Goal: Information Seeking & Learning: Learn about a topic

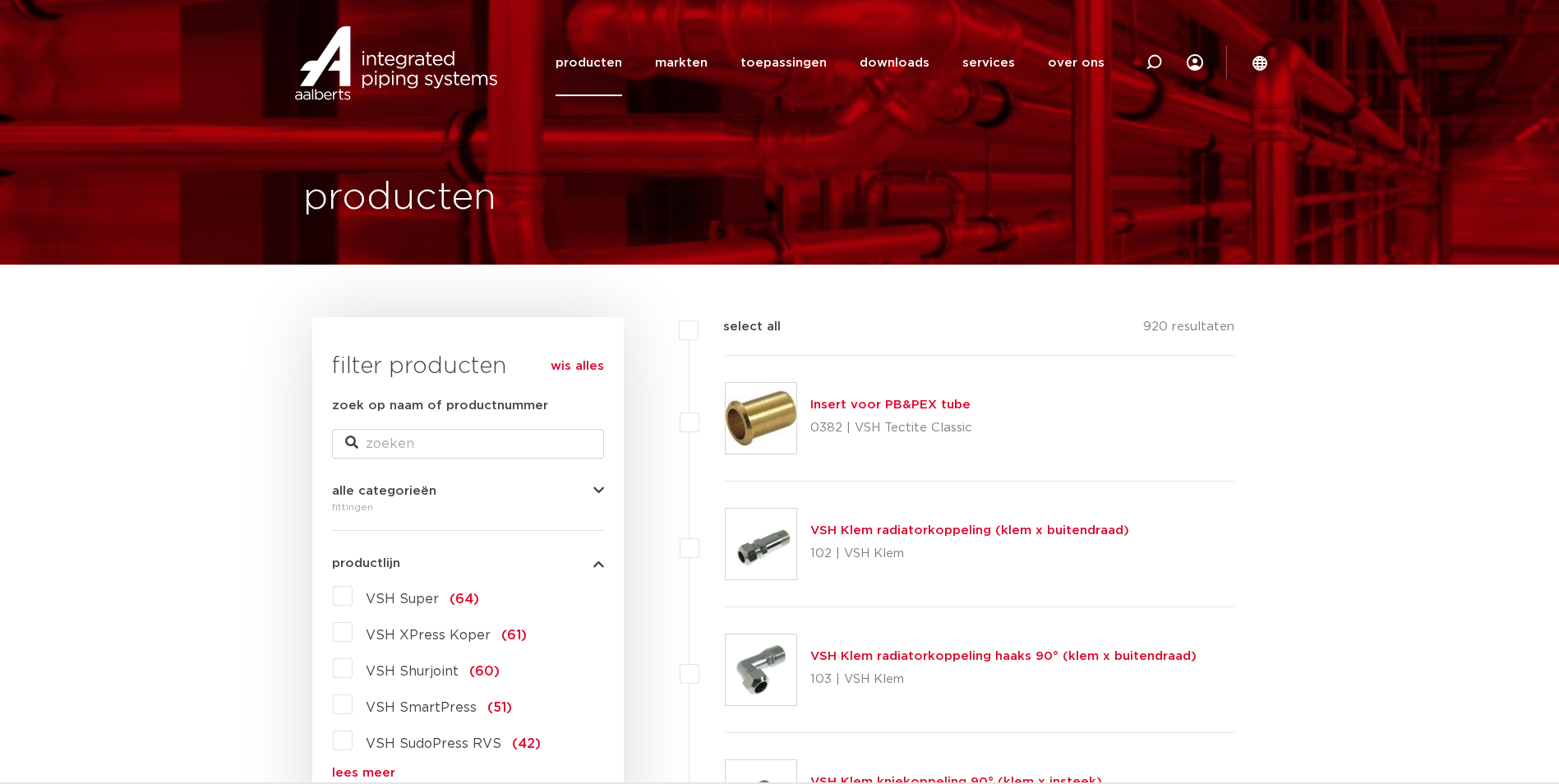
click at [597, 64] on link "producten" at bounding box center [588, 63] width 66 height 66
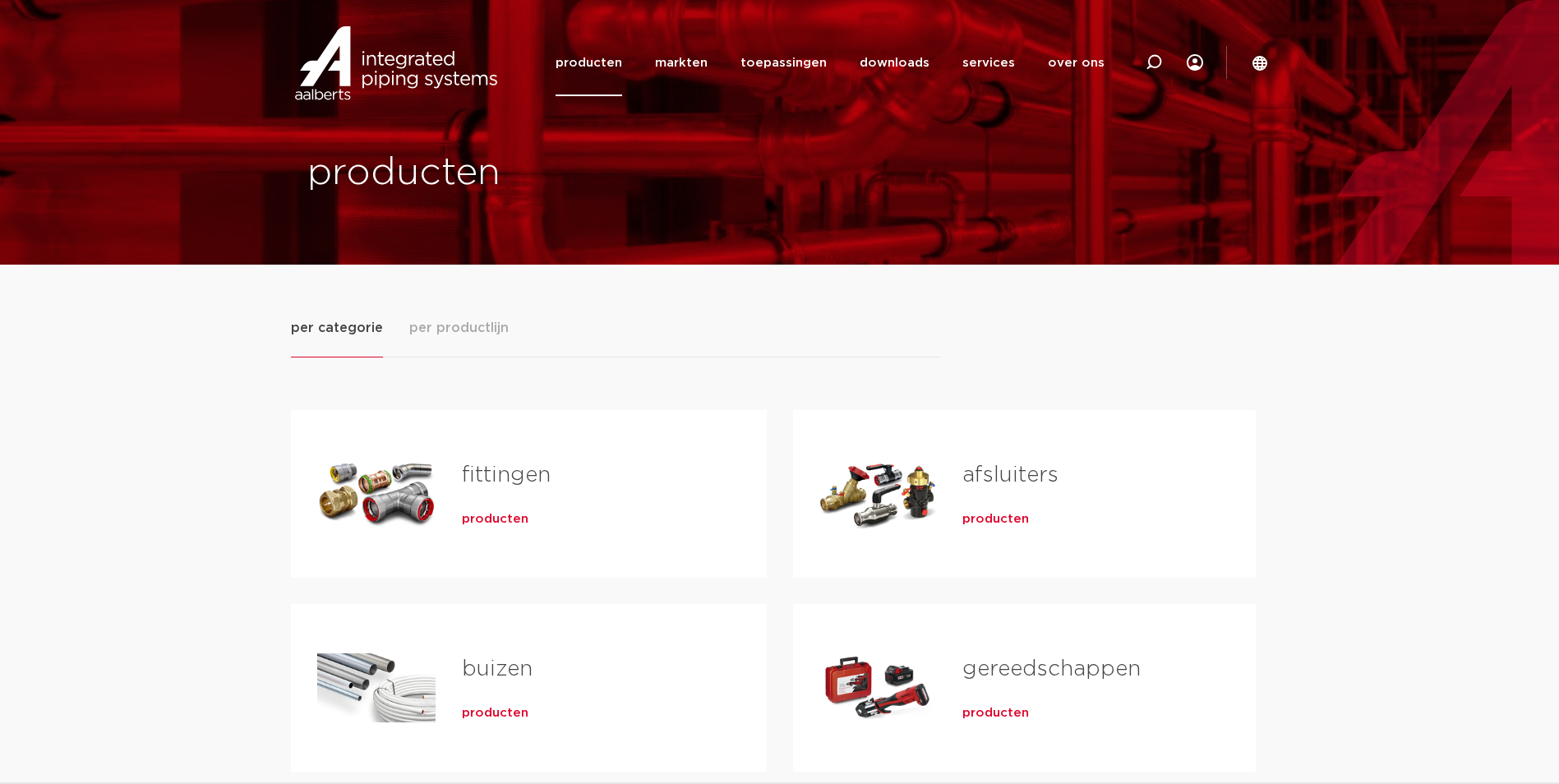
click at [510, 513] on span "producten" at bounding box center [495, 519] width 66 height 17
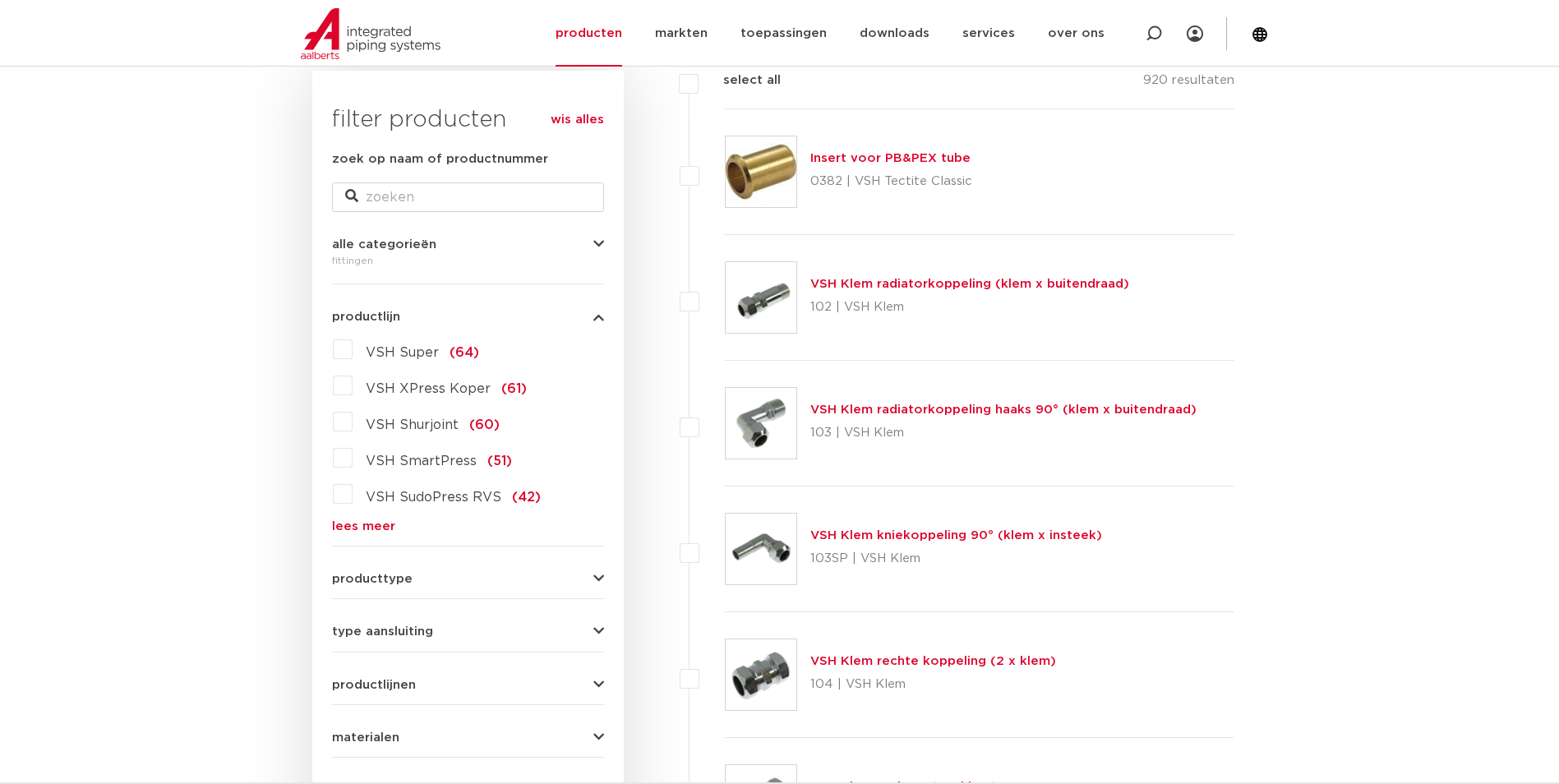
scroll to position [329, 0]
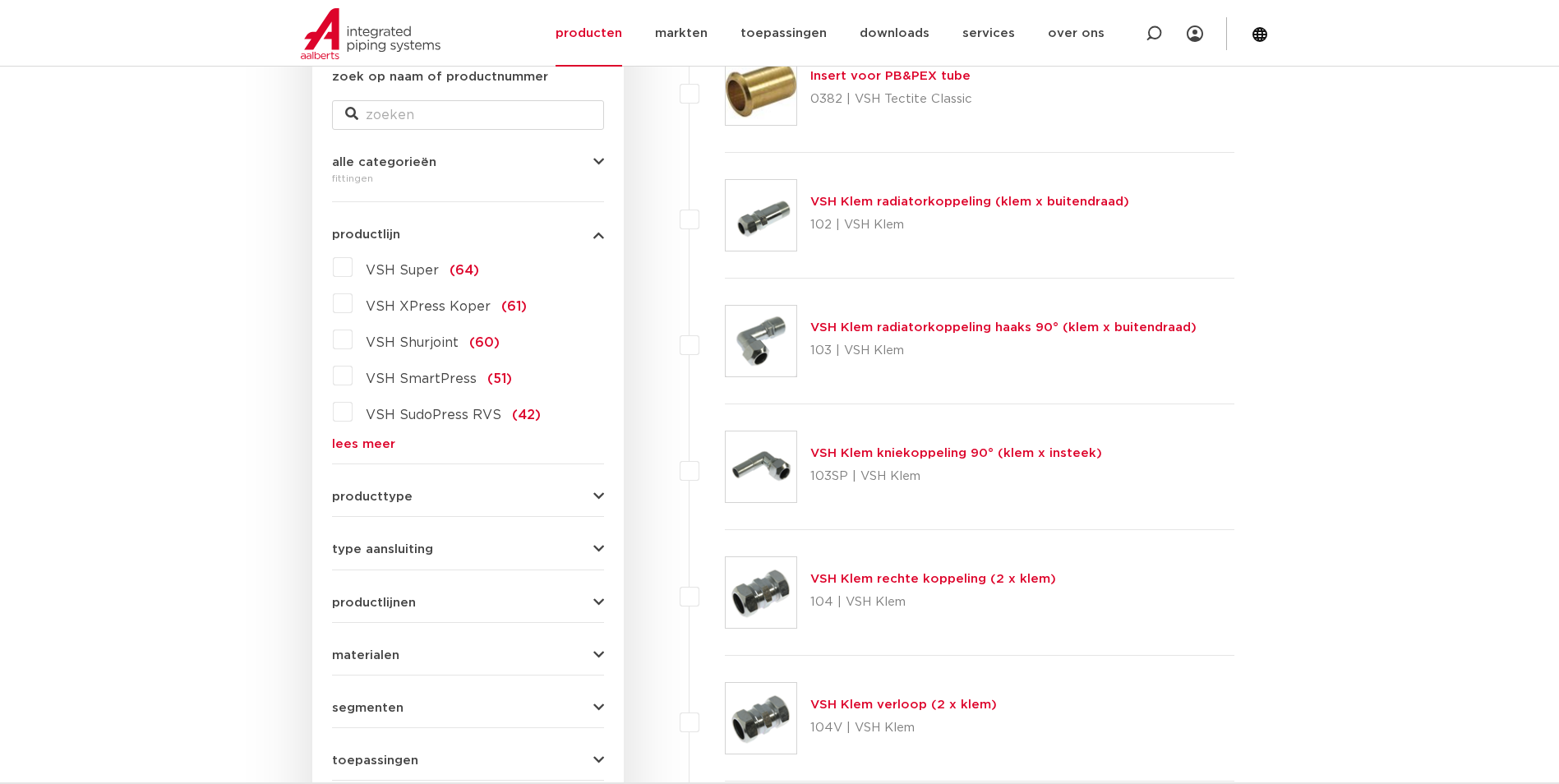
click at [353, 271] on label "VSH Super (64)" at bounding box center [415, 267] width 126 height 26
click at [0, 0] on input "VSH Super (64)" at bounding box center [0, 0] width 0 height 0
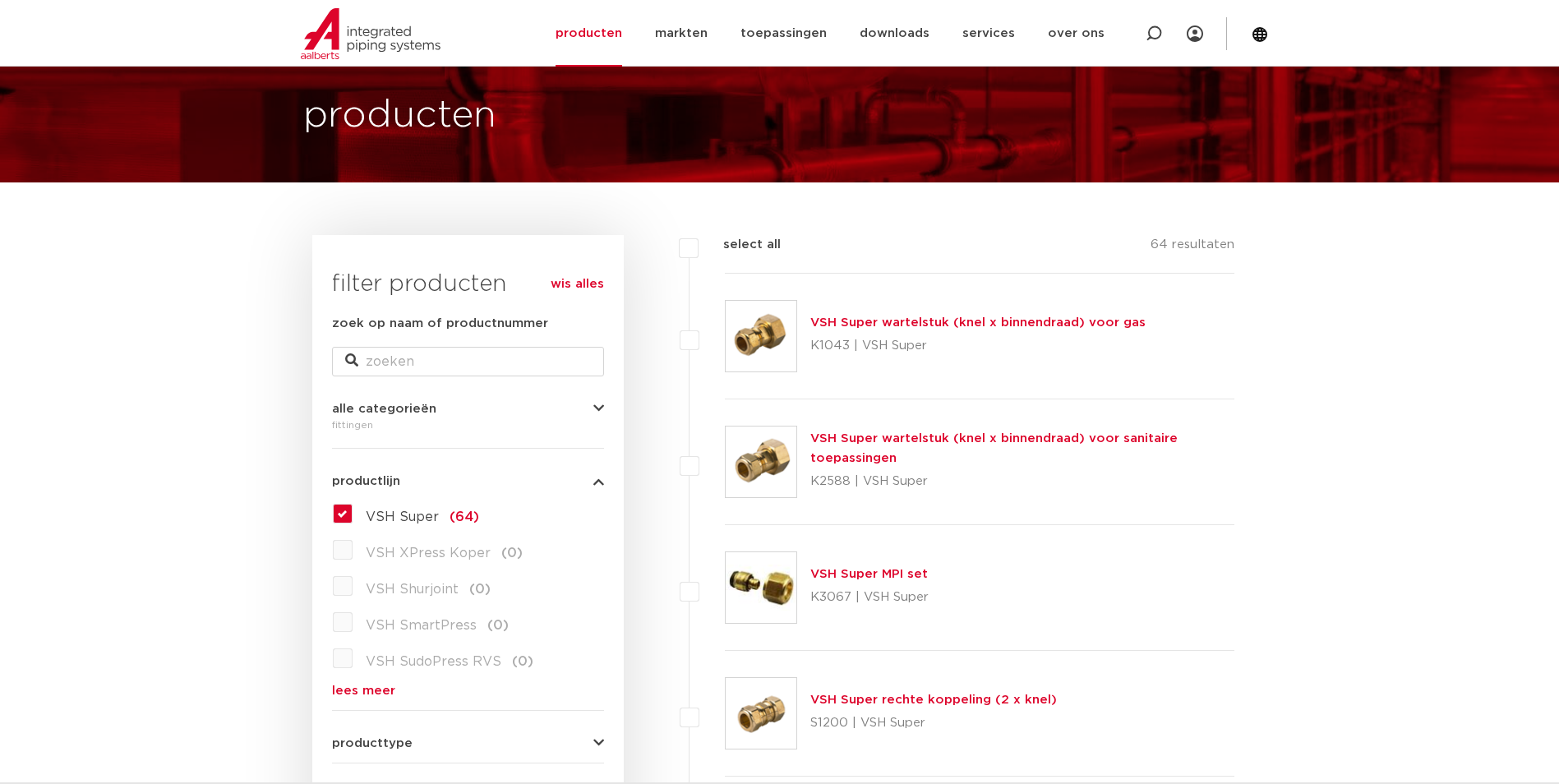
scroll to position [164, 0]
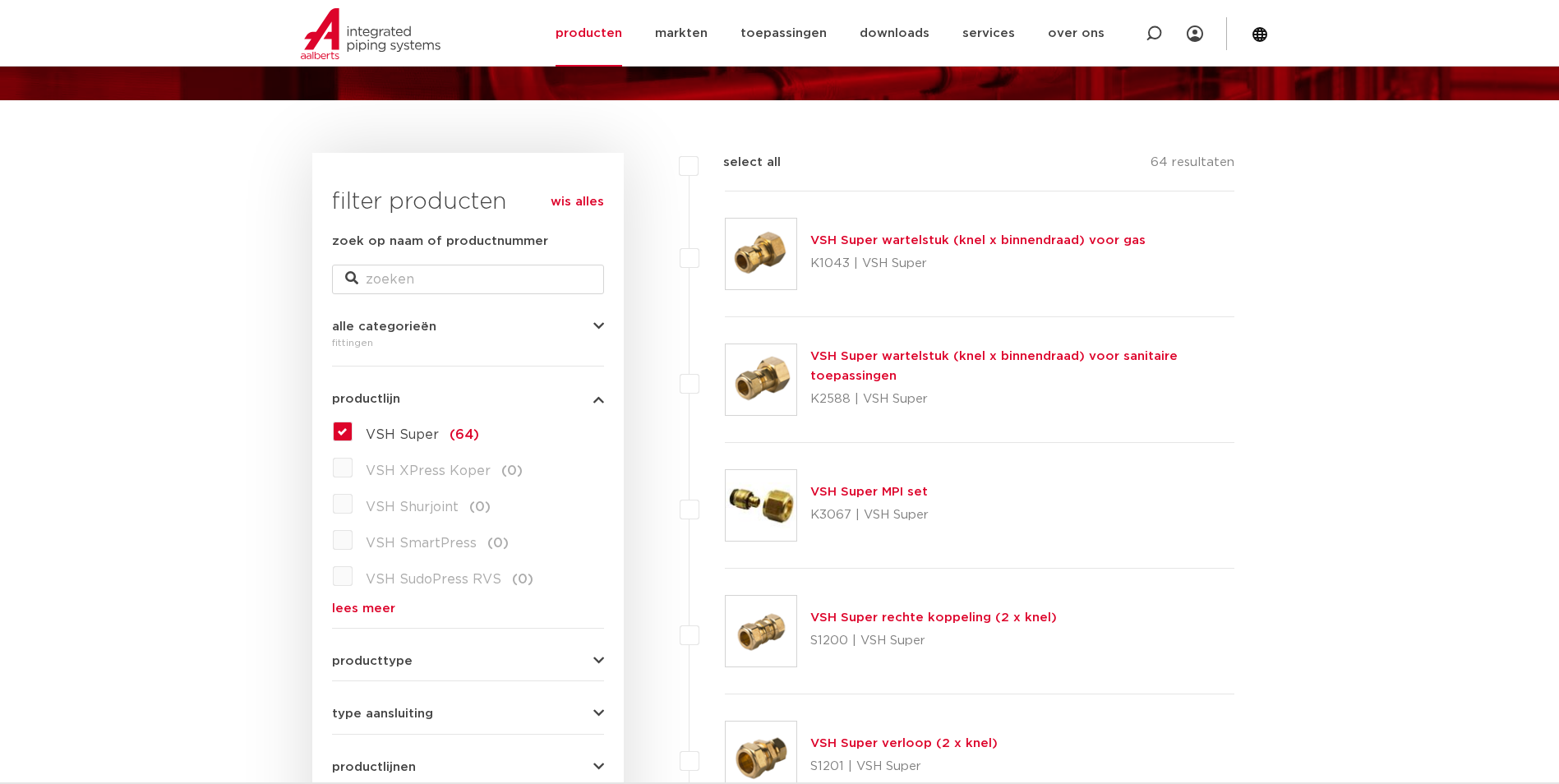
click at [1072, 246] on link "VSH Super wartelstuk (knel x binnendraad) voor gas" at bounding box center [978, 240] width 335 height 12
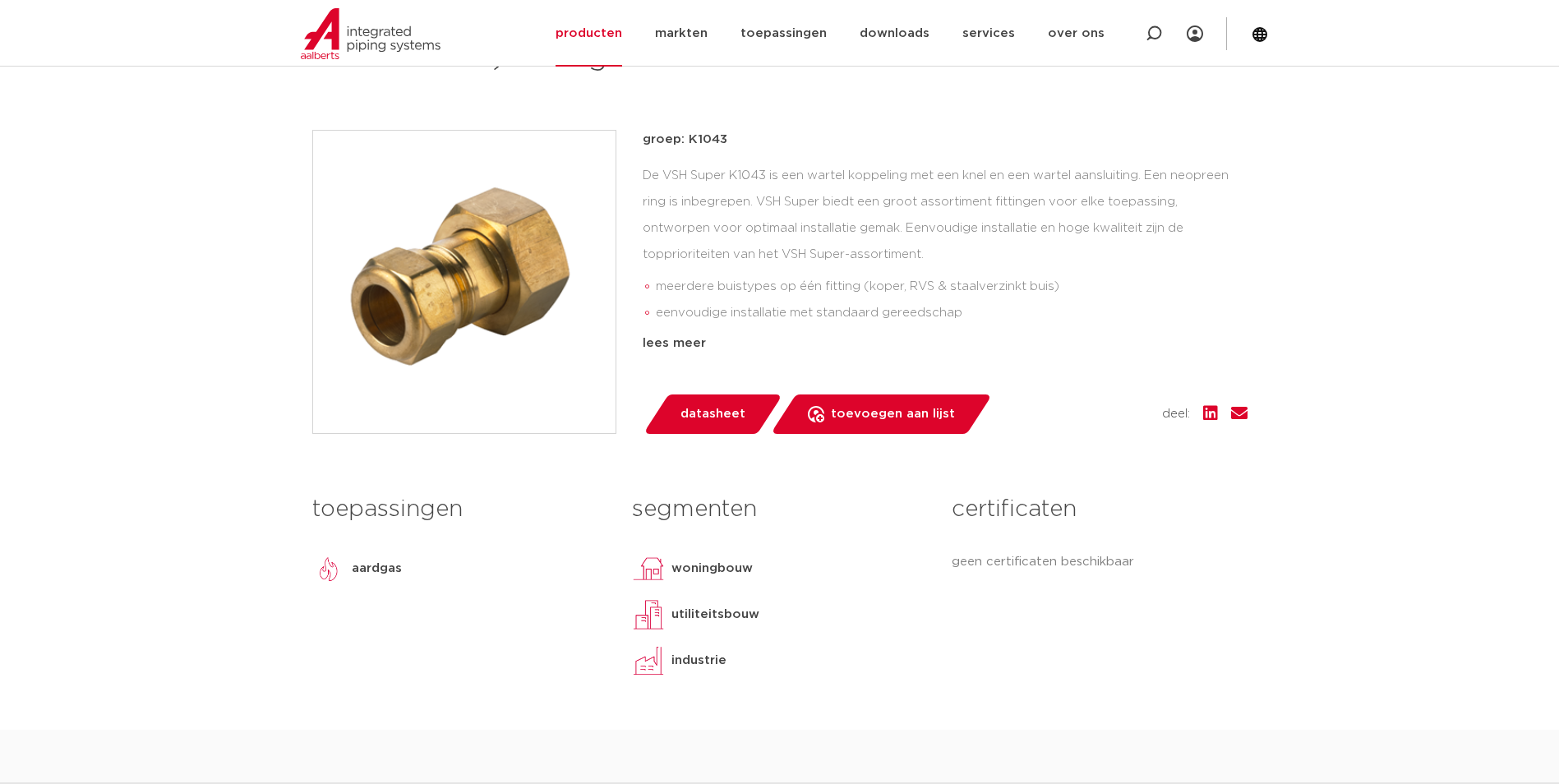
scroll to position [246, 0]
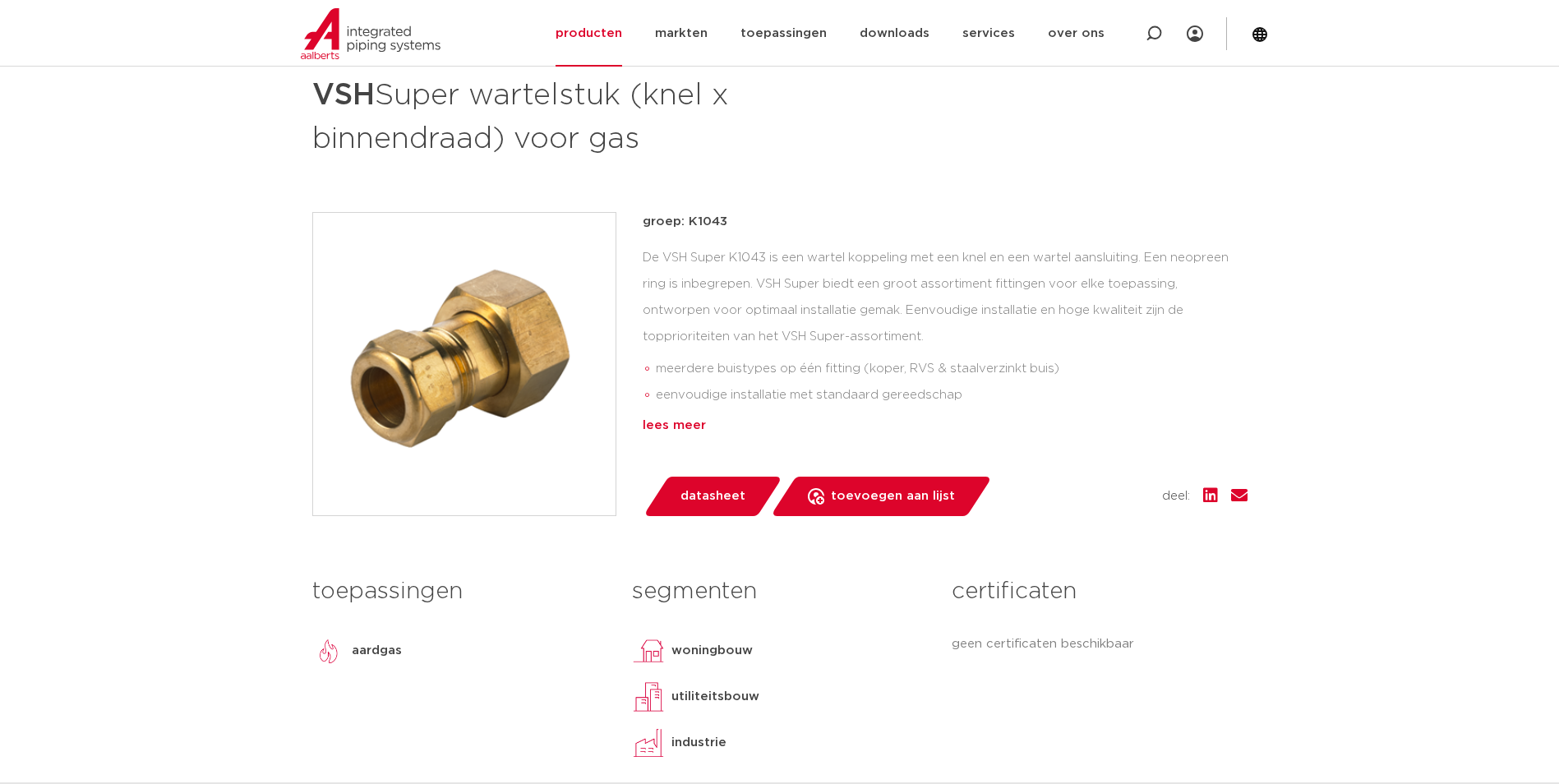
click at [669, 426] on div "lees meer" at bounding box center [944, 426] width 605 height 20
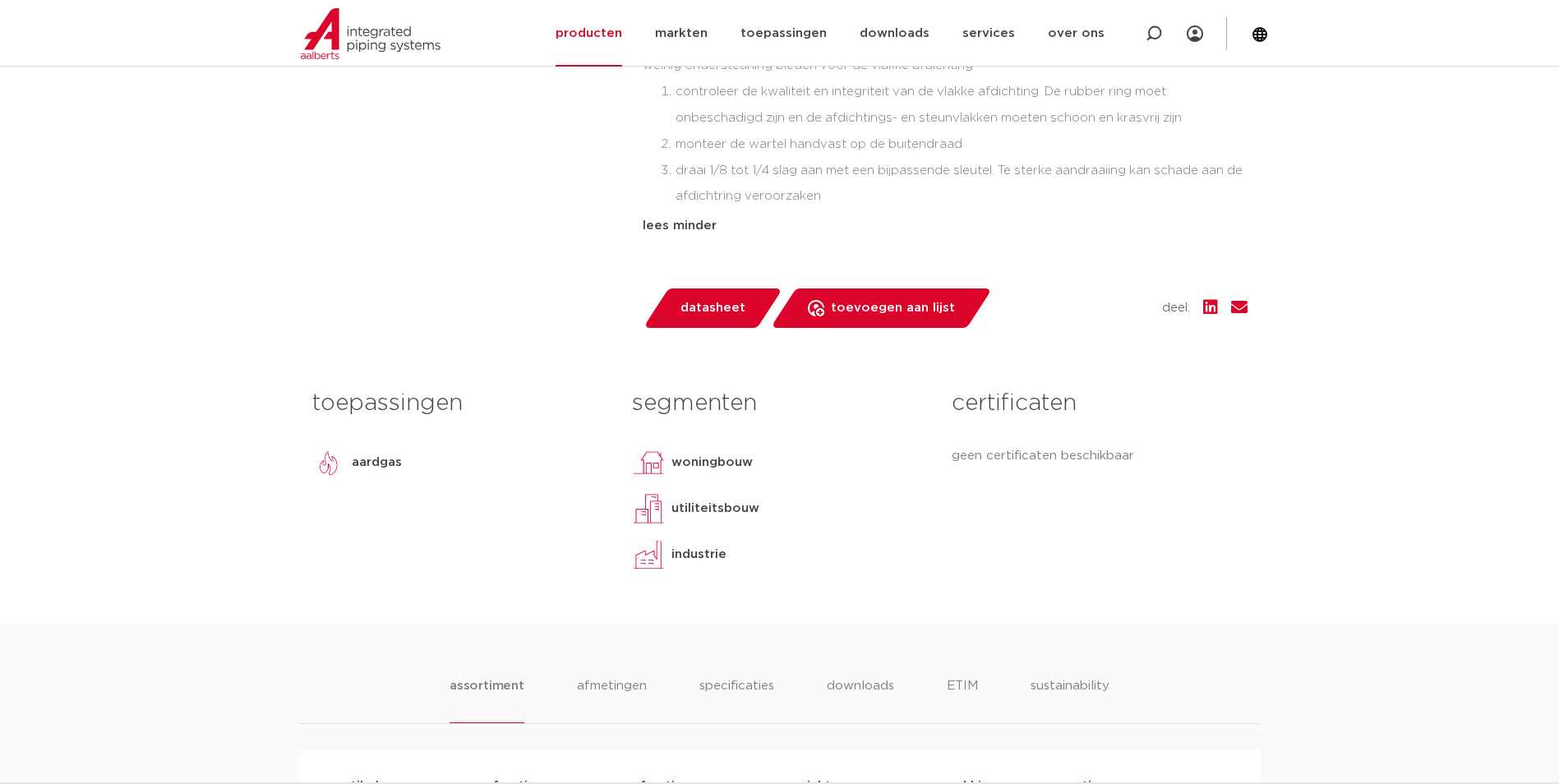
scroll to position [493, 0]
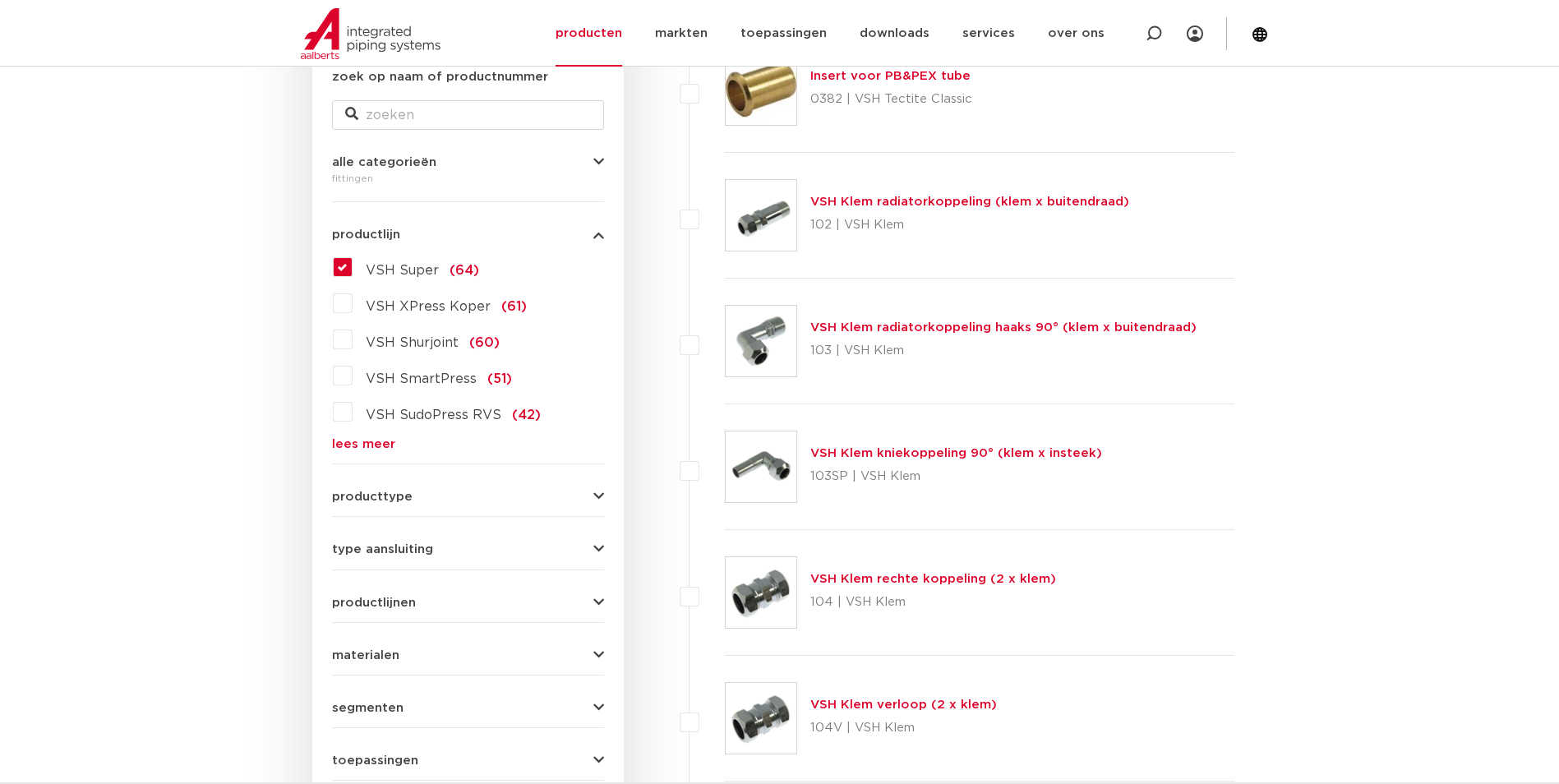
click at [410, 265] on span "VSH Super" at bounding box center [402, 270] width 73 height 13
click at [0, 0] on input "VSH Super (64)" at bounding box center [0, 0] width 0 height 0
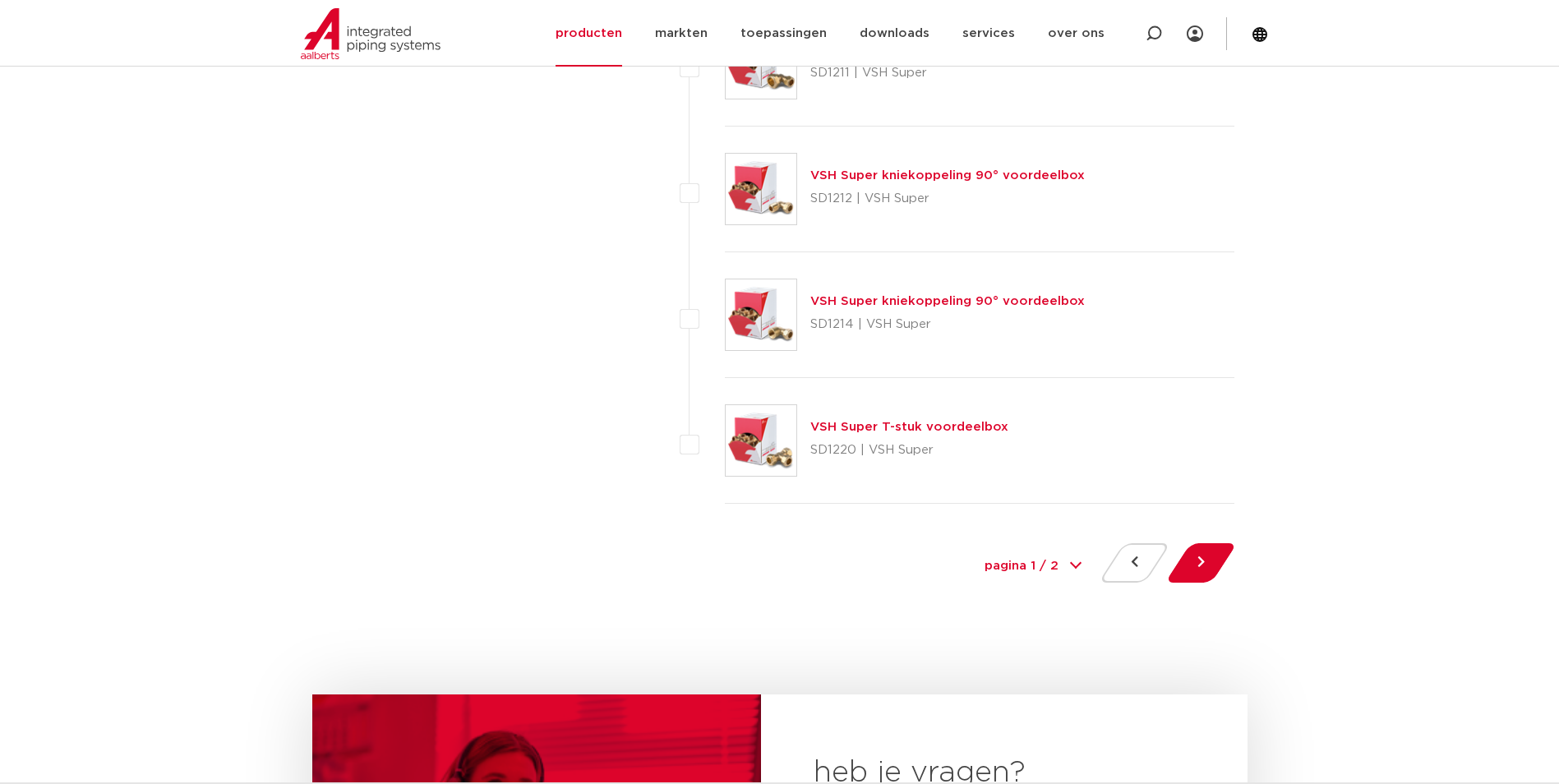
scroll to position [7477, 0]
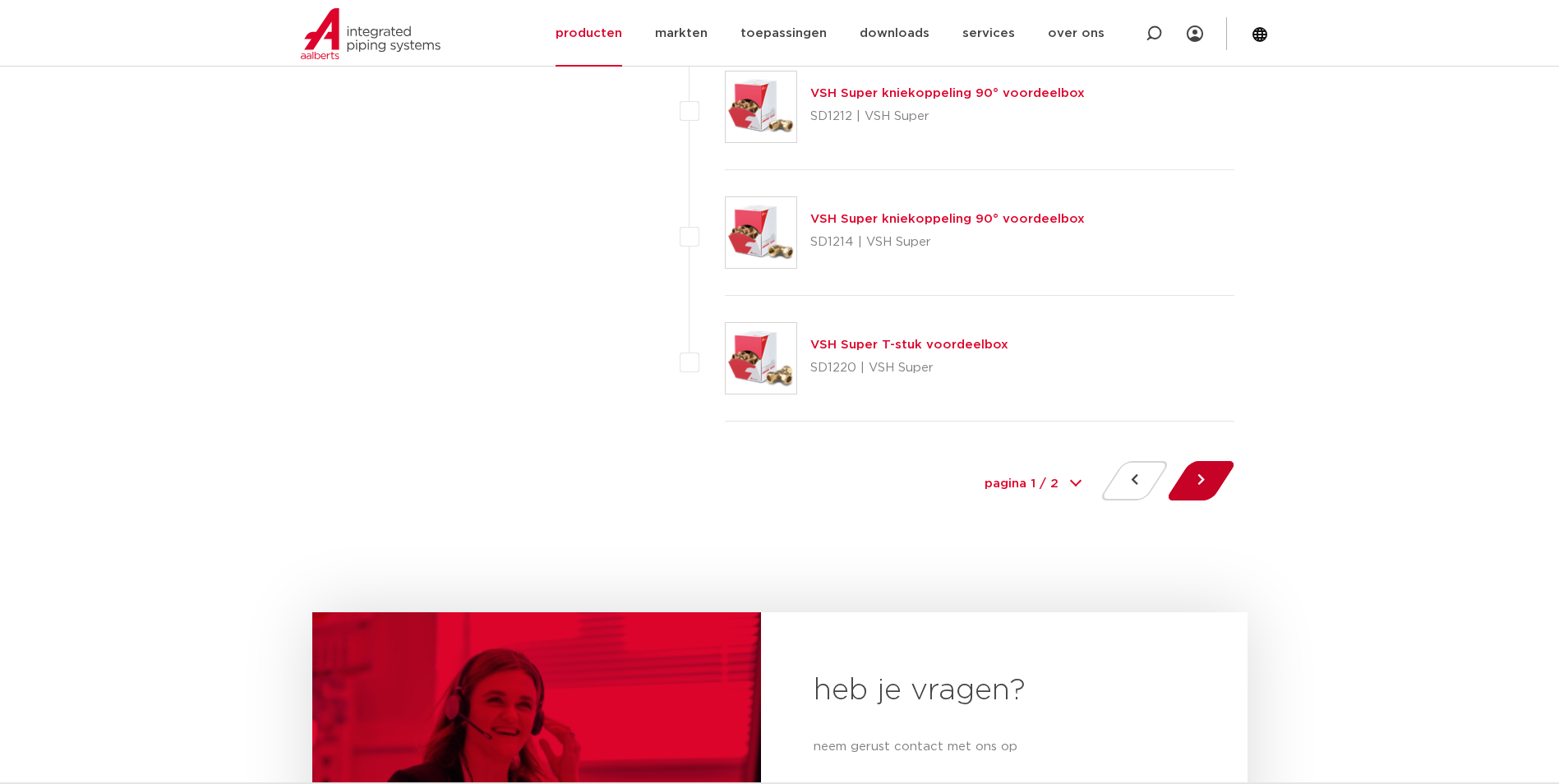
click at [1210, 476] on button at bounding box center [1201, 480] width 47 height 39
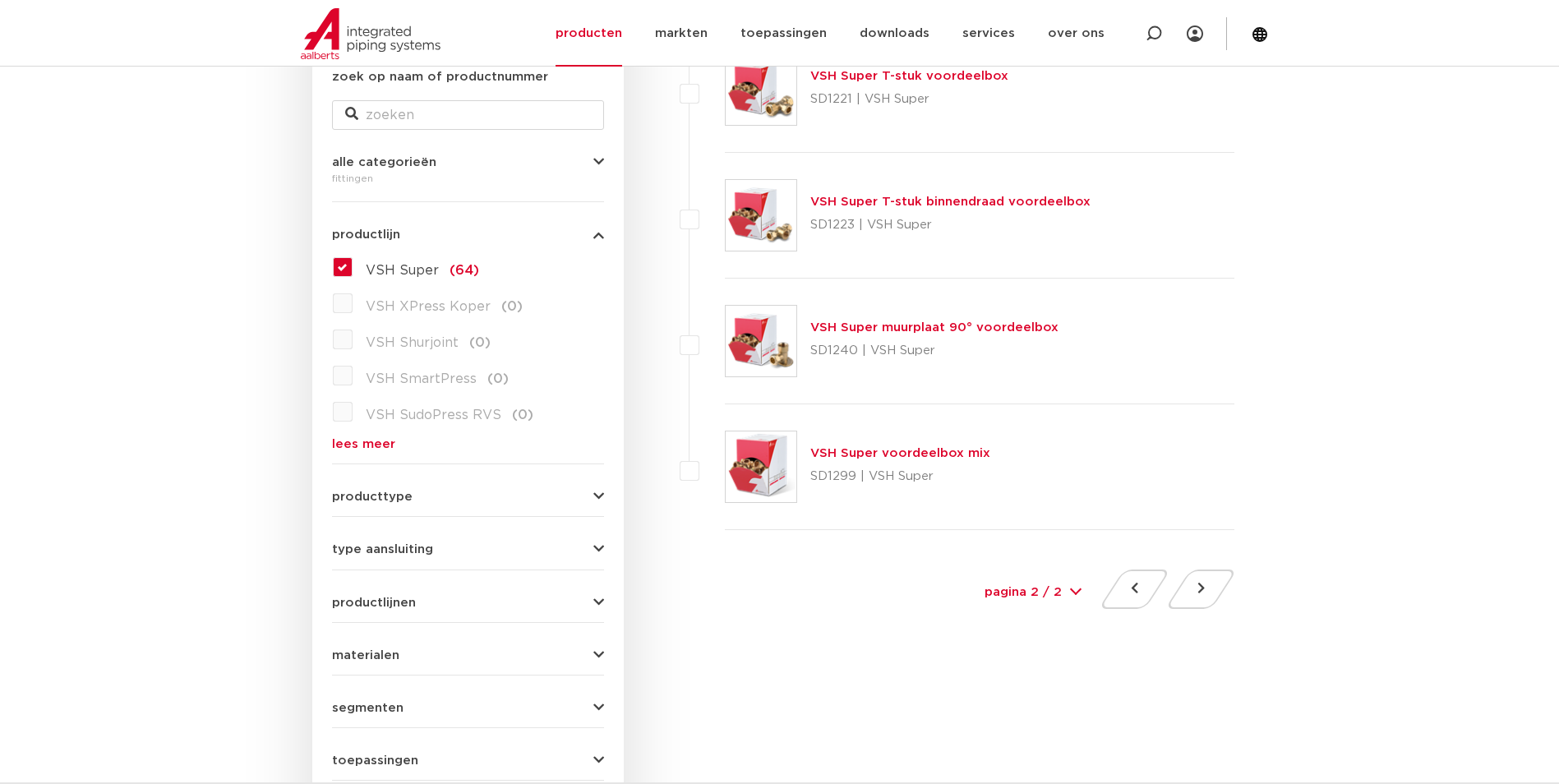
scroll to position [493, 0]
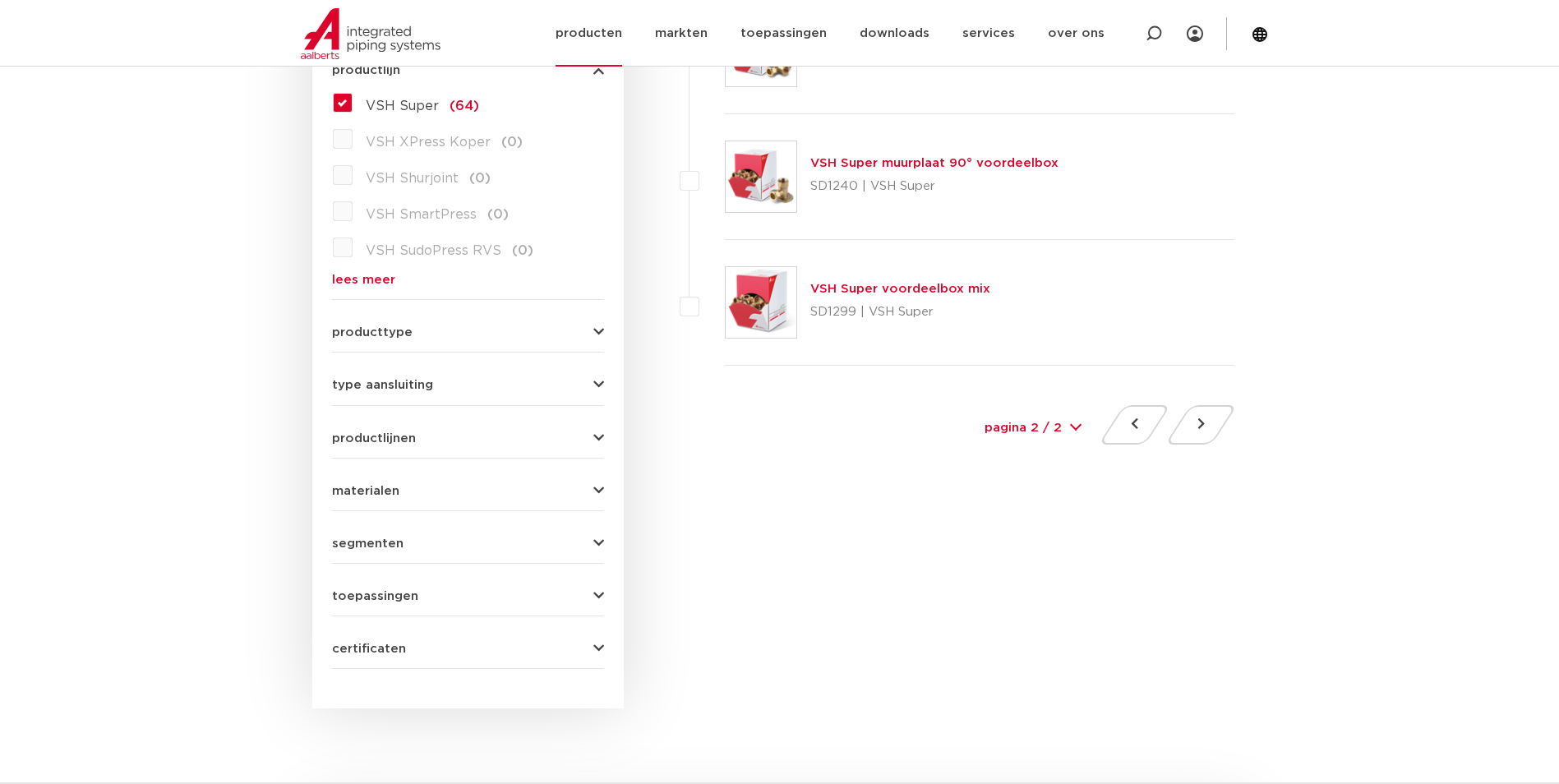
click at [613, 38] on link "producten" at bounding box center [588, 33] width 66 height 66
